Goal: Download file/media

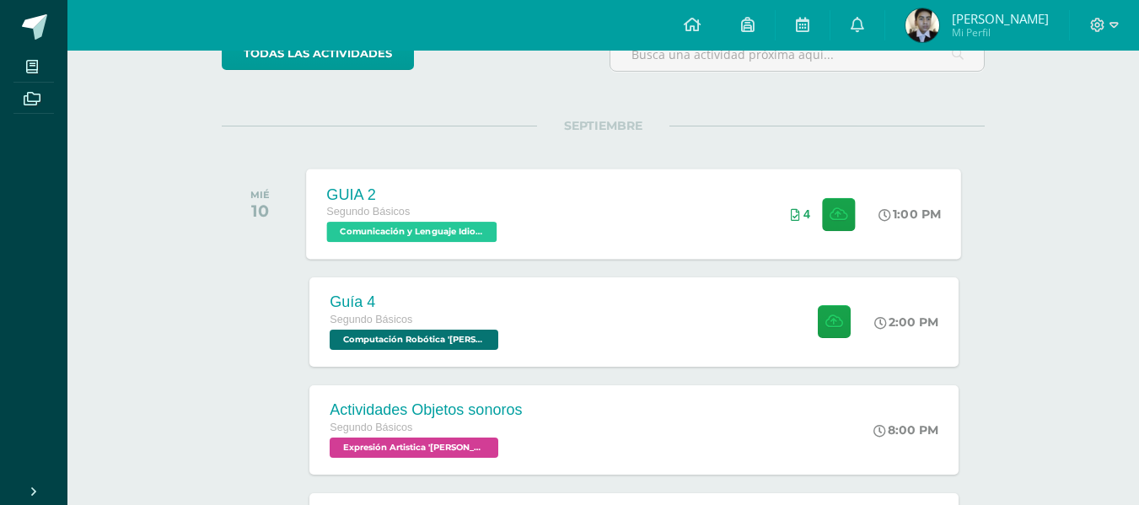
scroll to position [164, 0]
click at [745, 345] on div "Guía 4 Segundo Básicos Computación Robótica '[PERSON_NAME]' 2:00 PM Guía 4 Comp…" at bounding box center [633, 321] width 648 height 89
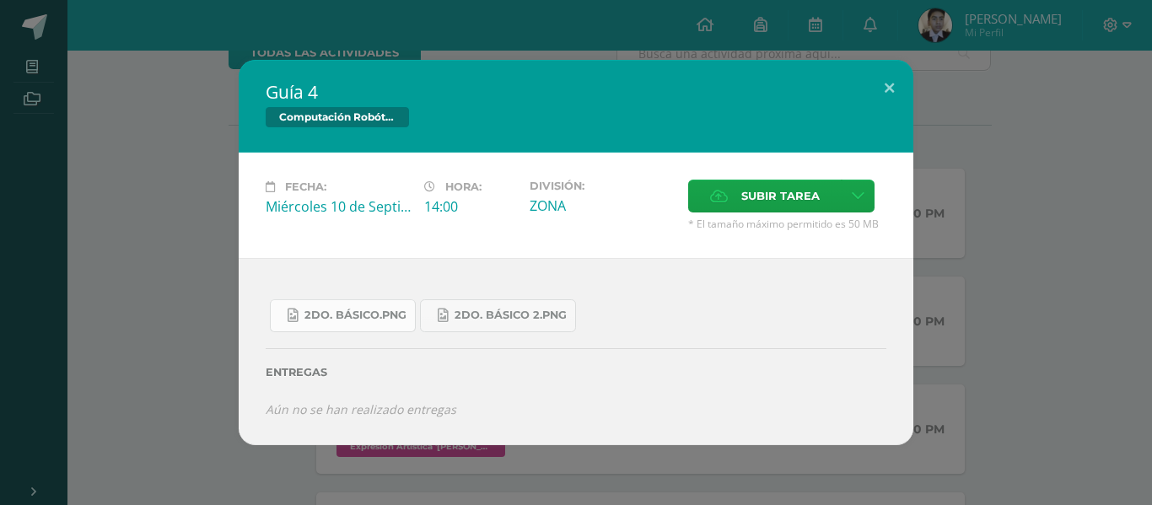
click at [384, 315] on span "2do. Básico.png" at bounding box center [355, 315] width 102 height 13
click at [514, 323] on link "2do. Básico 2.png" at bounding box center [498, 315] width 156 height 33
drag, startPoint x: 890, startPoint y: 89, endPoint x: 885, endPoint y: 74, distance: 15.5
click at [885, 74] on button at bounding box center [889, 88] width 48 height 57
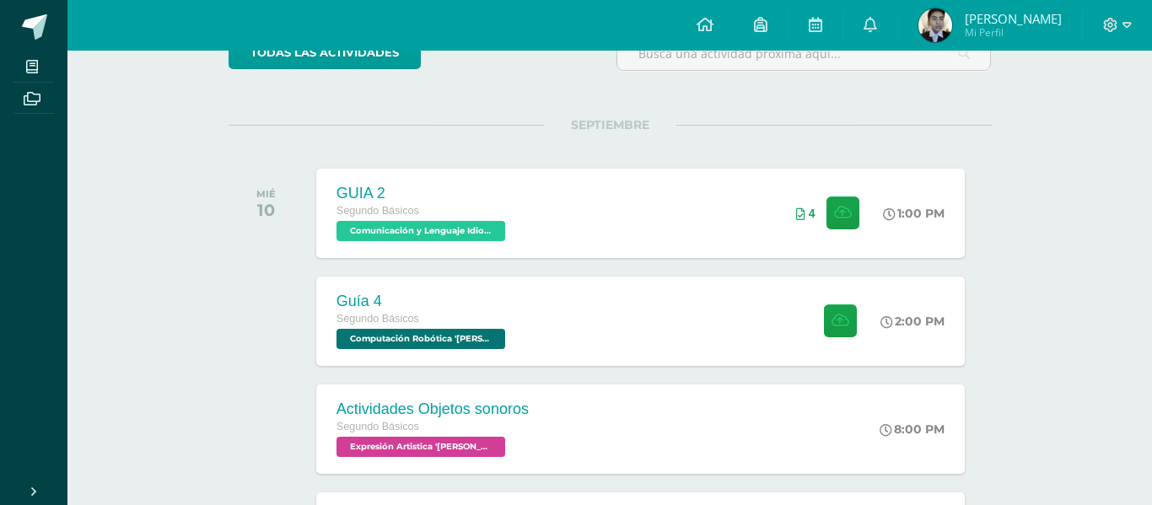
click at [885, 74] on div "Guía 4 Computación Robótica Fecha: [DATE] Hora: 14:00 División: Subir tarea" at bounding box center [576, 252] width 1138 height 385
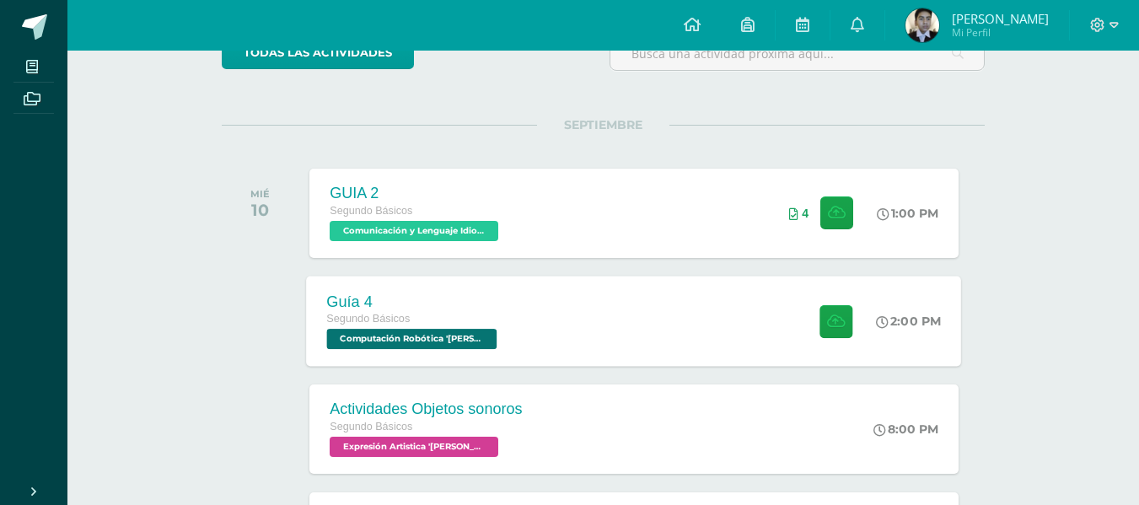
click at [919, 315] on div "2:00 PM" at bounding box center [909, 321] width 65 height 15
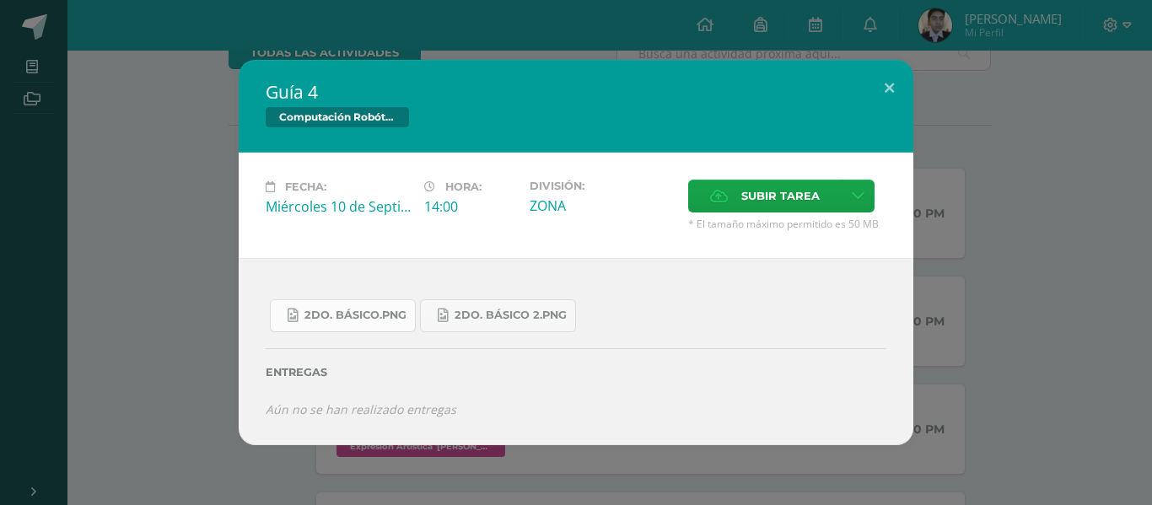
click at [363, 309] on span "2do. Básico.png" at bounding box center [355, 315] width 102 height 13
click at [342, 315] on span "2do. Básico.png" at bounding box center [355, 315] width 102 height 13
click at [527, 304] on link "2do. Básico 2.png" at bounding box center [498, 315] width 156 height 33
click at [897, 76] on button at bounding box center [889, 88] width 48 height 57
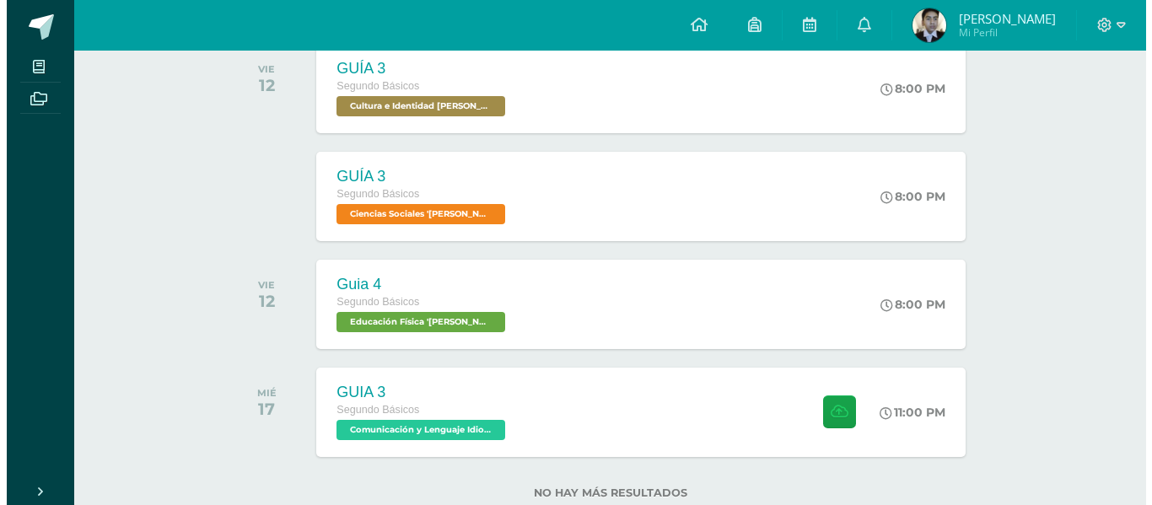
scroll to position [769, 0]
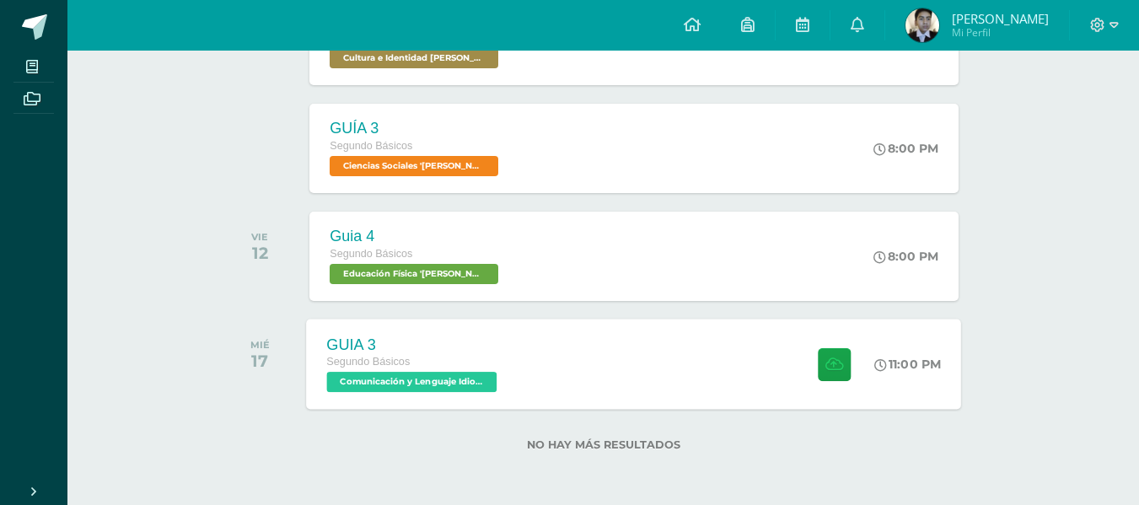
click at [449, 354] on div "Segundo Básicos" at bounding box center [414, 362] width 175 height 19
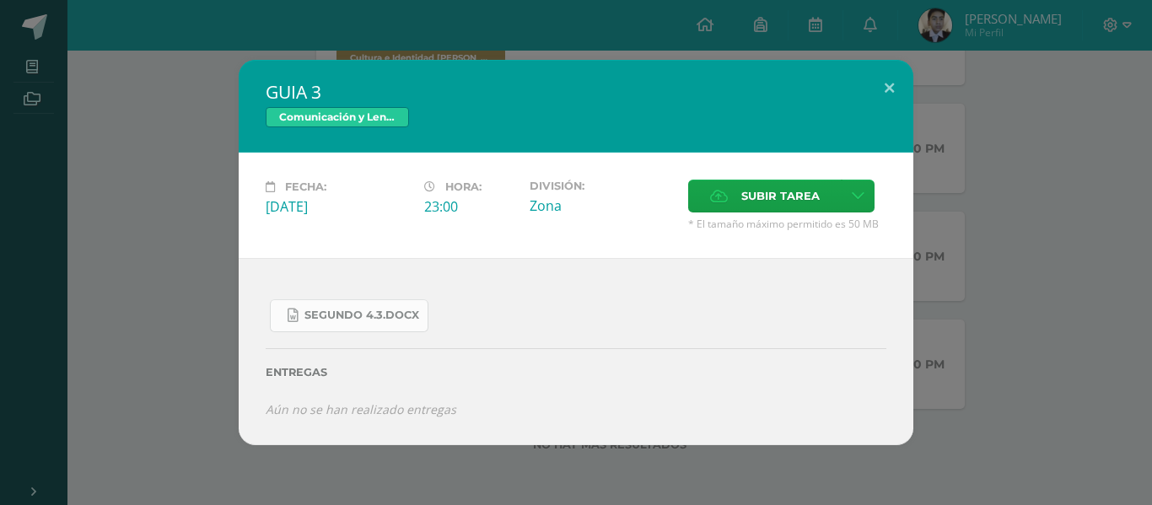
click at [329, 315] on span "SEGUNDO 4.3.docx" at bounding box center [361, 315] width 115 height 13
drag, startPoint x: 614, startPoint y: 67, endPoint x: 584, endPoint y: 11, distance: 63.4
click at [614, 67] on div "GUIA 3 Comunicación y Lenguaje Idioma Extranjero" at bounding box center [576, 106] width 675 height 93
